Goal: Task Accomplishment & Management: Manage account settings

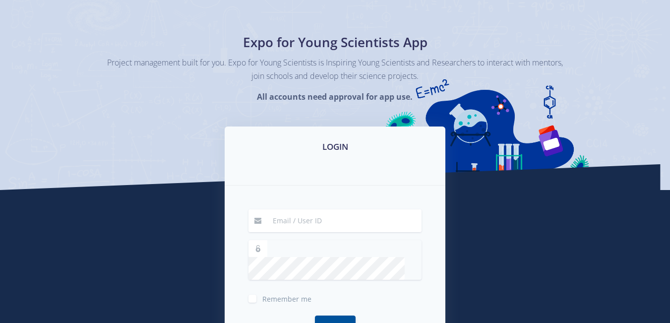
scroll to position [49, 0]
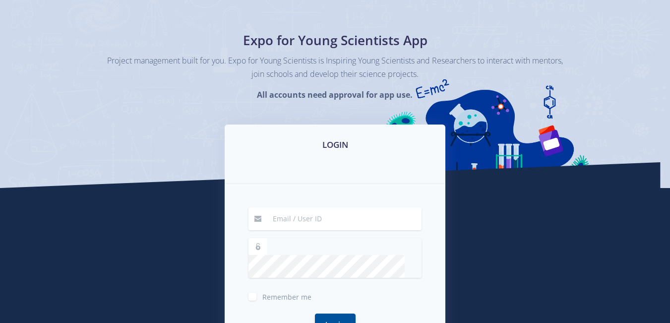
click at [294, 212] on input at bounding box center [344, 218] width 155 height 23
type input "[EMAIL_ADDRESS][DOMAIN_NAME]"
click at [334, 313] on button "Login" at bounding box center [335, 323] width 41 height 21
click at [256, 289] on div "Remember me" at bounding box center [334, 295] width 173 height 12
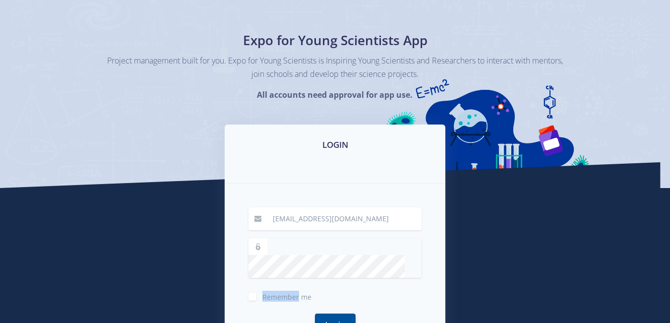
click at [256, 289] on div "Remember me" at bounding box center [334, 295] width 173 height 12
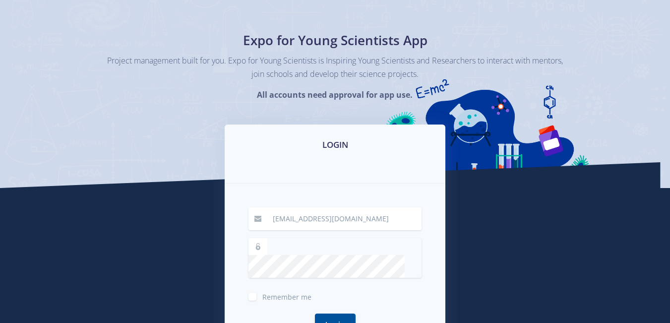
click at [256, 289] on div "Remember me" at bounding box center [334, 295] width 173 height 12
